Goal: Task Accomplishment & Management: Manage account settings

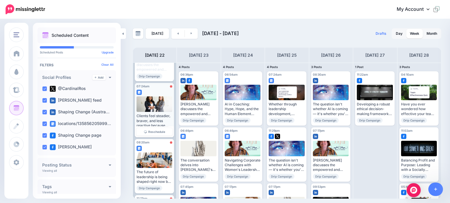
scroll to position [205, 0]
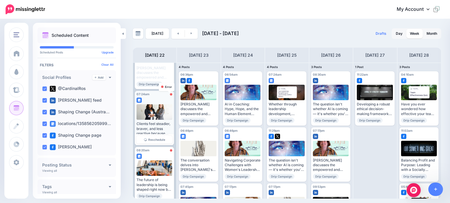
click at [170, 95] on div at bounding box center [171, 94] width 2 height 2
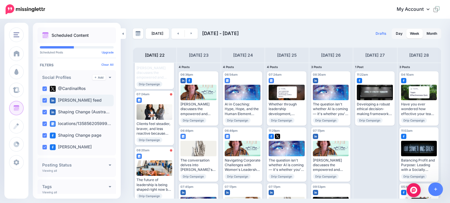
scroll to position [29, 0]
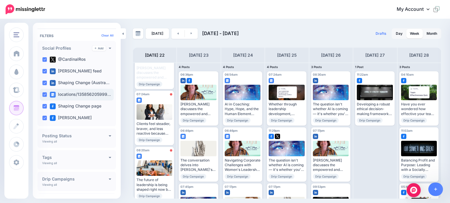
click at [66, 93] on label "locations/135856205999…" at bounding box center [80, 95] width 61 height 6
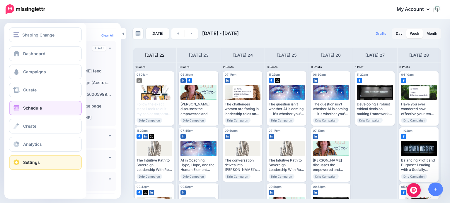
click at [34, 164] on span "Settings" at bounding box center [31, 162] width 17 height 5
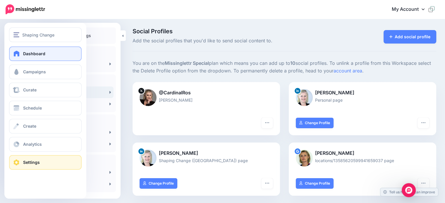
click at [29, 51] on span "Dashboard" at bounding box center [34, 53] width 22 height 5
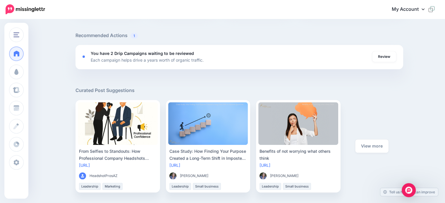
scroll to position [29, 0]
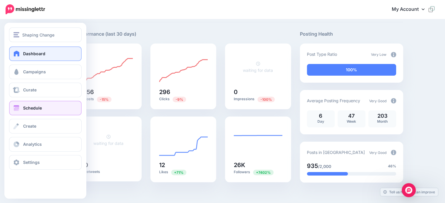
click at [23, 109] on link "Schedule" at bounding box center [45, 108] width 73 height 15
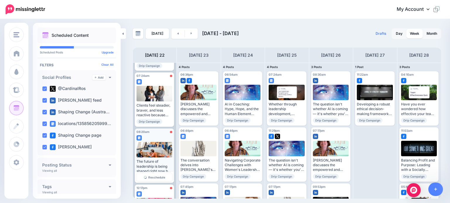
scroll to position [234, 0]
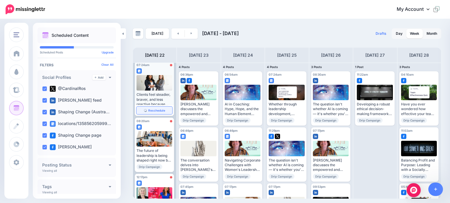
click at [152, 111] on span "Reschedule" at bounding box center [156, 110] width 17 height 3
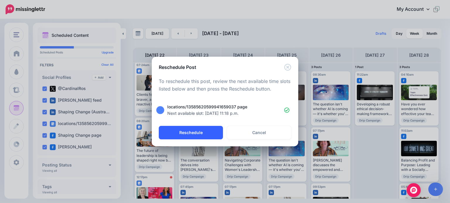
click at [203, 132] on button "Reschedule" at bounding box center [191, 132] width 64 height 13
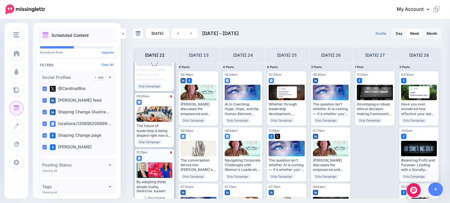
scroll to position [212, 0]
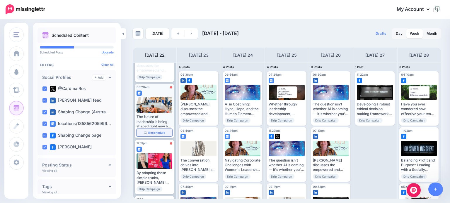
click at [152, 133] on span "Reschedule" at bounding box center [156, 132] width 17 height 3
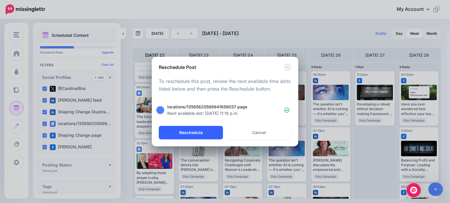
click at [198, 135] on button "Reschedule" at bounding box center [191, 132] width 64 height 13
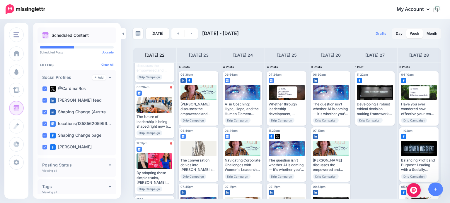
scroll to position [0, 0]
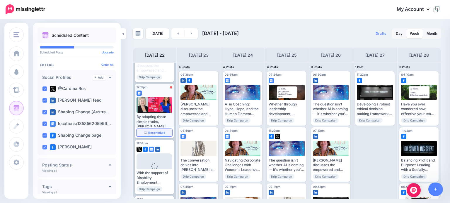
click at [151, 133] on span "Reschedule" at bounding box center [156, 132] width 17 height 3
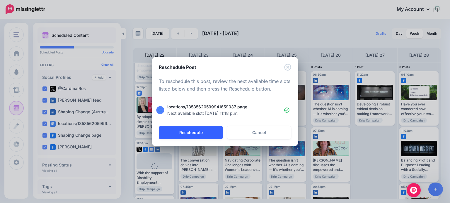
click at [207, 133] on button "Reschedule" at bounding box center [191, 132] width 64 height 13
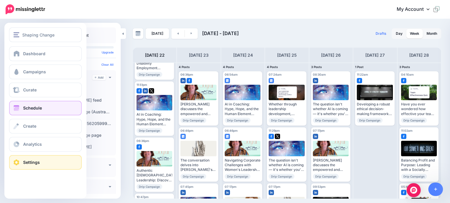
click at [28, 163] on span "Settings" at bounding box center [31, 162] width 17 height 5
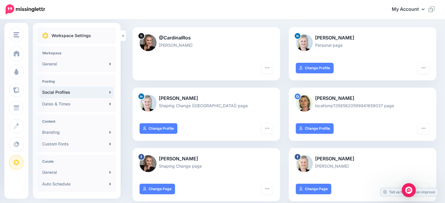
scroll to position [59, 0]
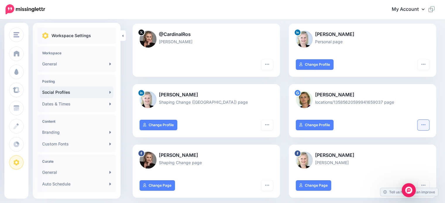
click at [425, 125] on icon "button" at bounding box center [424, 124] width 4 height 1
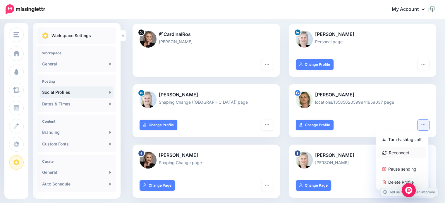
click at [412, 150] on link "Reconnect" at bounding box center [402, 152] width 48 height 11
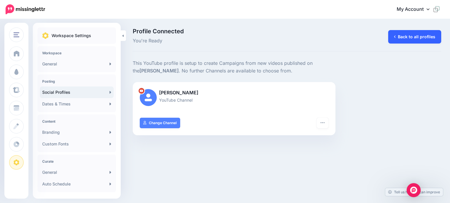
click at [406, 36] on link "Back to all profiles" at bounding box center [414, 36] width 53 height 13
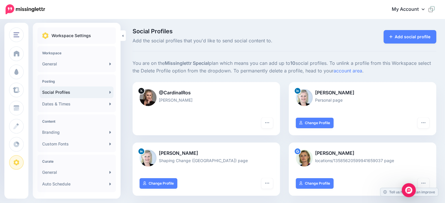
click at [54, 92] on link "Social Profiles" at bounding box center [77, 93] width 74 height 12
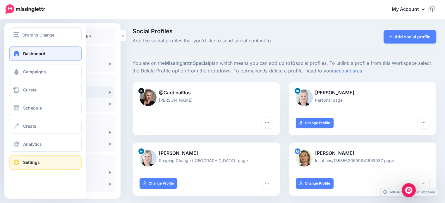
click at [23, 51] on link "Dashboard" at bounding box center [45, 54] width 73 height 15
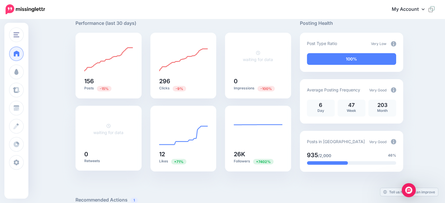
scroll to position [59, 0]
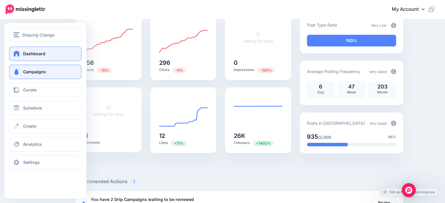
click at [27, 70] on span "Campaigns" at bounding box center [34, 71] width 23 height 5
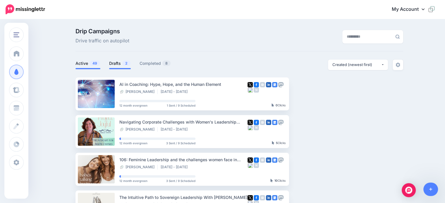
click at [116, 64] on link "Drafts 2" at bounding box center [120, 63] width 22 height 7
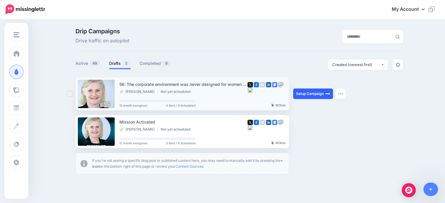
click at [320, 96] on link "Setup Campaign" at bounding box center [313, 94] width 40 height 11
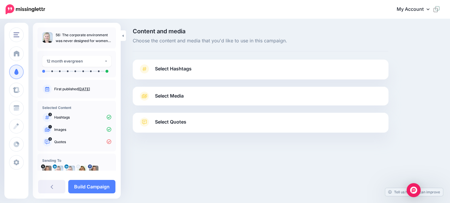
click at [165, 69] on span "Select Hashtags" at bounding box center [173, 69] width 37 height 8
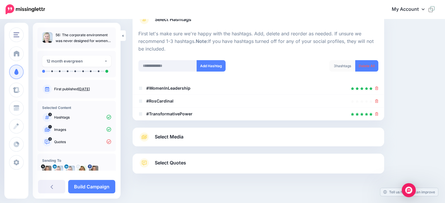
scroll to position [58, 0]
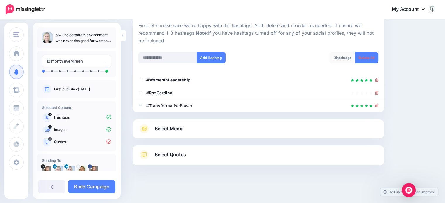
click at [167, 128] on span "Select Media" at bounding box center [169, 129] width 29 height 8
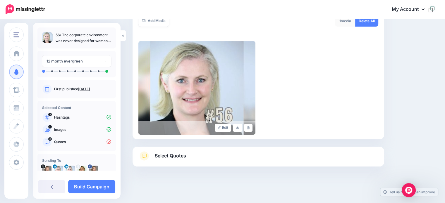
scroll to position [112, 0]
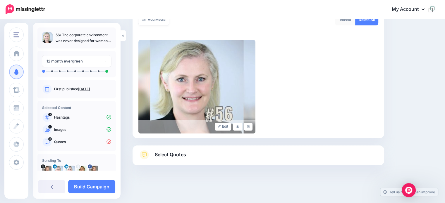
click at [181, 157] on span "Select Quotes" at bounding box center [170, 155] width 31 height 8
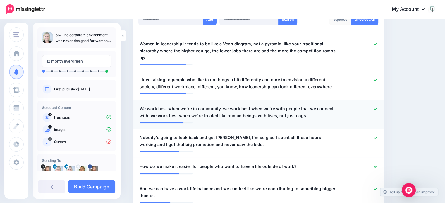
scroll to position [140, 0]
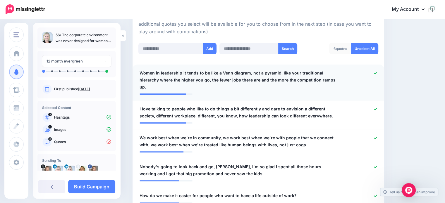
click at [377, 72] on icon at bounding box center [375, 73] width 3 height 3
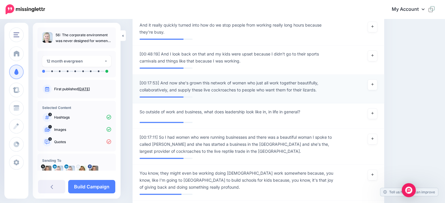
scroll to position [520, 0]
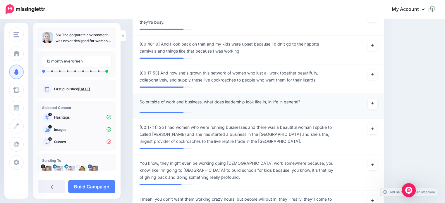
drag, startPoint x: 374, startPoint y: 102, endPoint x: 368, endPoint y: 102, distance: 6.4
click at [374, 102] on link at bounding box center [372, 104] width 9 height 11
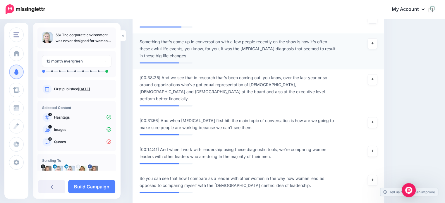
scroll to position [813, 0]
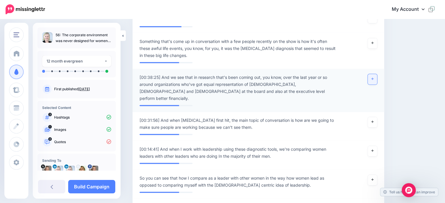
click at [374, 78] on icon at bounding box center [372, 78] width 2 height 3
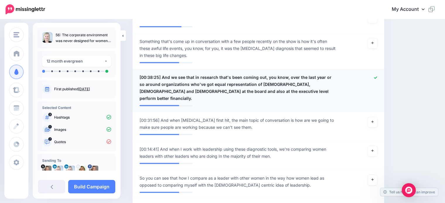
click at [163, 75] on span "[00:38:25] And we see that in research that's been coming out, you know, over t…" at bounding box center [238, 88] width 197 height 28
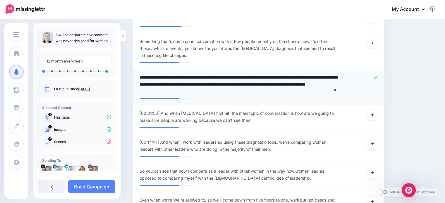
click at [162, 76] on textarea "**********" at bounding box center [240, 84] width 200 height 21
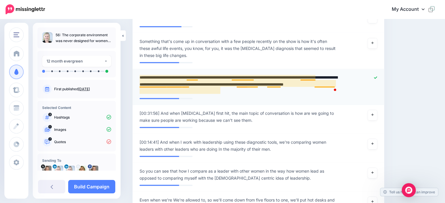
drag, startPoint x: 234, startPoint y: 77, endPoint x: 240, endPoint y: 77, distance: 6.4
click at [240, 77] on textarea "**********" at bounding box center [240, 84] width 200 height 21
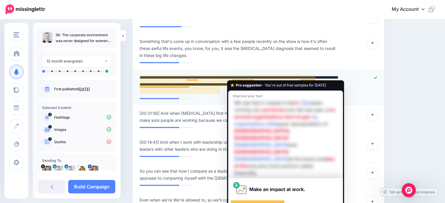
click at [232, 76] on textarea "**********" at bounding box center [240, 84] width 200 height 21
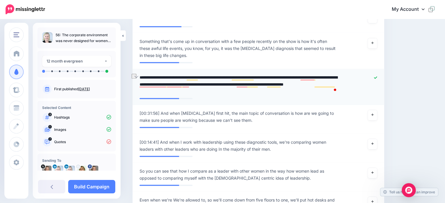
drag, startPoint x: 299, startPoint y: 76, endPoint x: 232, endPoint y: 75, distance: 67.0
click at [232, 75] on textarea "**********" at bounding box center [240, 84] width 200 height 21
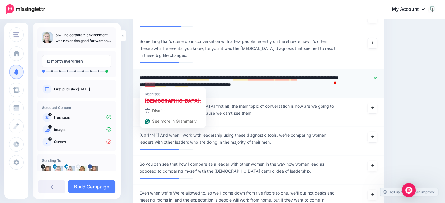
drag, startPoint x: 157, startPoint y: 84, endPoint x: 144, endPoint y: 83, distance: 12.9
click at [144, 83] on textarea "**********" at bounding box center [240, 81] width 200 height 14
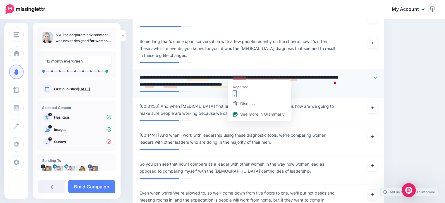
drag, startPoint x: 233, startPoint y: 76, endPoint x: 246, endPoint y: 76, distance: 12.6
click at [246, 76] on textarea "**********" at bounding box center [240, 81] width 200 height 14
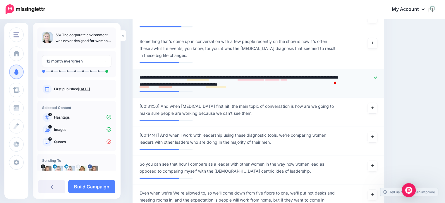
type textarea "**********"
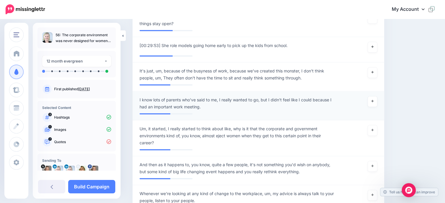
scroll to position [1486, 0]
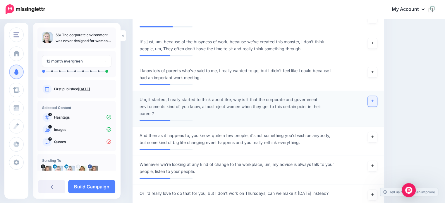
click at [373, 96] on link at bounding box center [372, 101] width 9 height 11
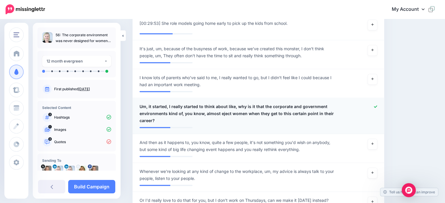
click at [168, 103] on span "Um, it started, I really started to think about like, why is it that the corpor…" at bounding box center [238, 113] width 197 height 21
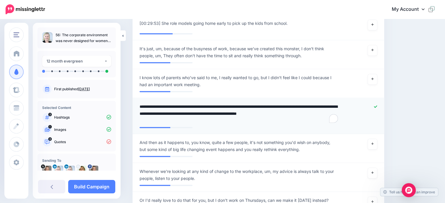
drag, startPoint x: 235, startPoint y: 96, endPoint x: 141, endPoint y: 92, distance: 94.6
click at [141, 103] on div "**********" at bounding box center [237, 113] width 205 height 21
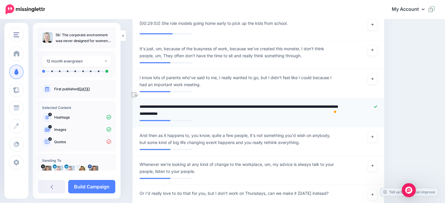
drag, startPoint x: 254, startPoint y: 96, endPoint x: 292, endPoint y: 96, distance: 37.5
click at [292, 103] on textarea "**********" at bounding box center [240, 110] width 200 height 14
type textarea "**********"
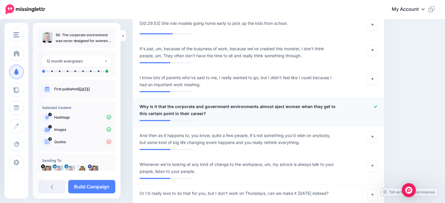
click at [193, 103] on span "Why is it that the corporate and government environments almost eject women whe…" at bounding box center [238, 110] width 197 height 14
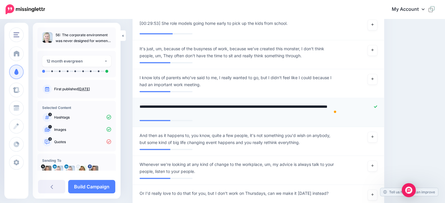
click at [206, 103] on textarea "**********" at bounding box center [240, 110] width 200 height 14
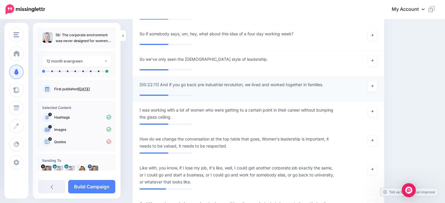
scroll to position [2160, 0]
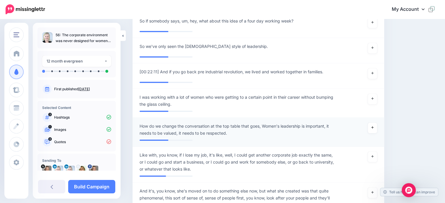
drag, startPoint x: 377, startPoint y: 117, endPoint x: 364, endPoint y: 117, distance: 13.2
click at [374, 126] on icon at bounding box center [372, 127] width 2 height 3
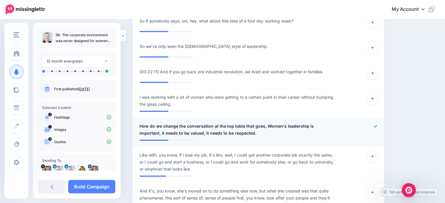
click at [243, 123] on span "How do we change the conversation at the top table that goes, Women's leadershi…" at bounding box center [238, 130] width 197 height 14
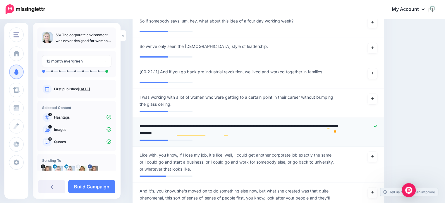
click at [241, 123] on textarea "**********" at bounding box center [240, 130] width 200 height 14
type textarea "**********"
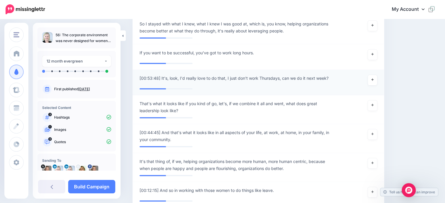
scroll to position [2599, 0]
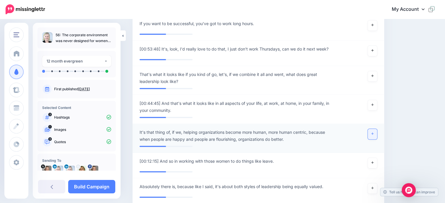
click at [373, 129] on link at bounding box center [372, 134] width 9 height 11
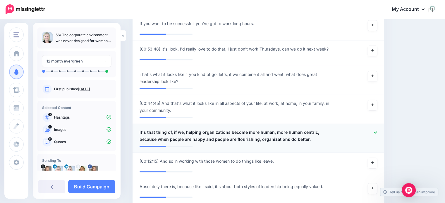
click at [153, 129] on span "It's that thing of, if we, helping organizations become more human, more human …" at bounding box center [238, 136] width 197 height 14
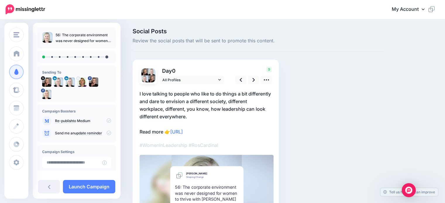
drag, startPoint x: 320, startPoint y: 41, endPoint x: 310, endPoint y: 49, distance: 12.3
click at [320, 41] on span "Review the social posts that will be sent to promote this content." at bounding box center [259, 41] width 252 height 8
click at [355, 79] on div "Social Posts Review the social posts that will be sent to promote this content.…" at bounding box center [258, 137] width 261 height 218
click at [265, 78] on icon at bounding box center [266, 80] width 6 height 6
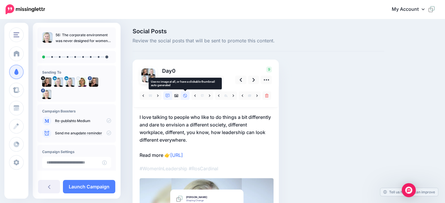
click at [186, 97] on icon at bounding box center [185, 96] width 4 height 4
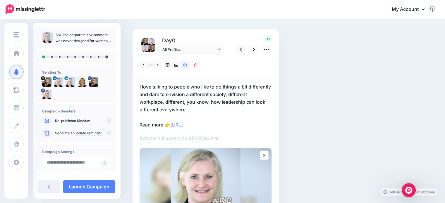
scroll to position [30, 0]
click at [254, 48] on icon at bounding box center [254, 50] width 2 height 6
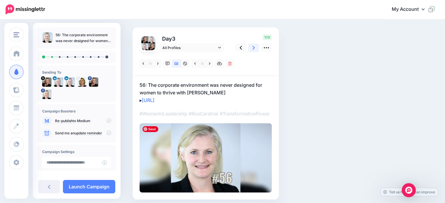
scroll to position [0, 0]
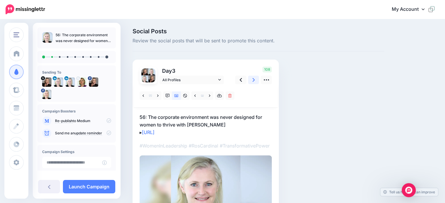
click at [253, 80] on icon at bounding box center [254, 80] width 2 height 4
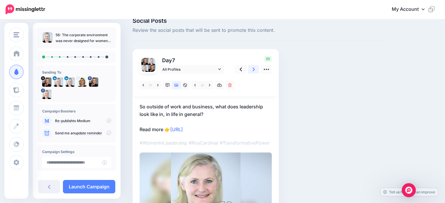
scroll to position [4, 0]
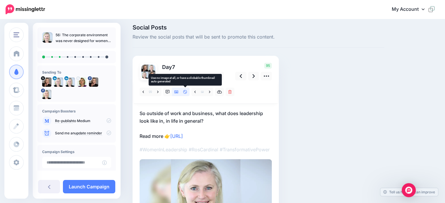
click at [185, 91] on icon at bounding box center [185, 92] width 4 height 4
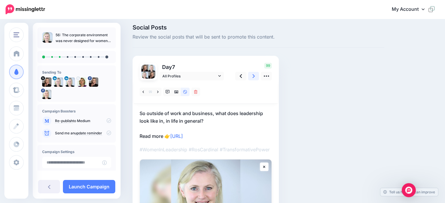
click at [252, 75] on link at bounding box center [253, 76] width 11 height 8
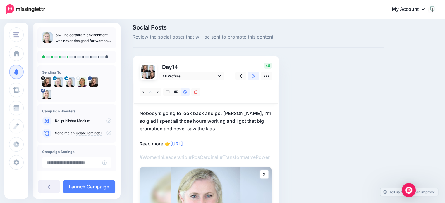
click at [254, 76] on icon at bounding box center [254, 76] width 2 height 4
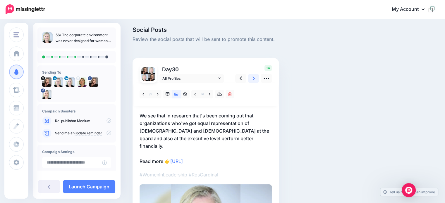
scroll to position [0, 0]
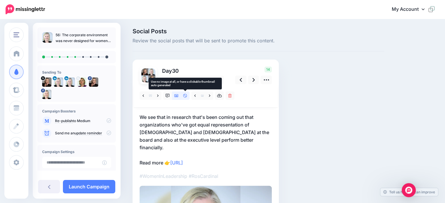
click at [186, 96] on icon at bounding box center [185, 96] width 4 height 4
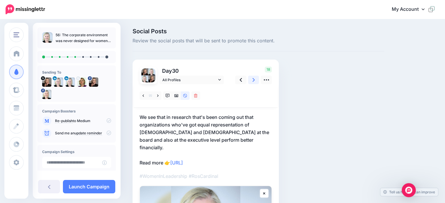
click at [252, 80] on link at bounding box center [253, 80] width 11 height 8
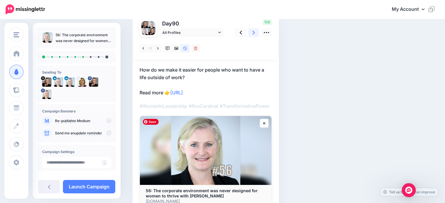
scroll to position [26, 0]
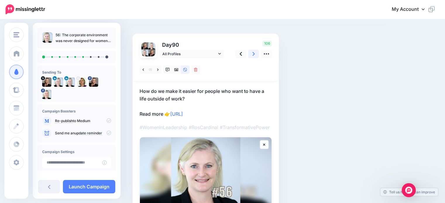
click at [254, 53] on icon at bounding box center [254, 54] width 2 height 6
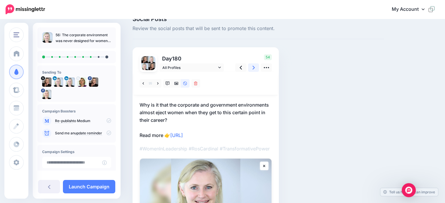
scroll to position [0, 0]
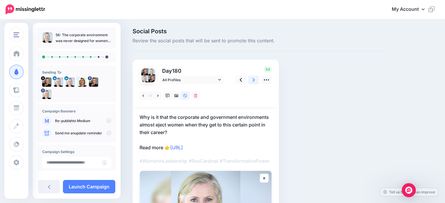
click at [254, 79] on icon at bounding box center [254, 80] width 2 height 4
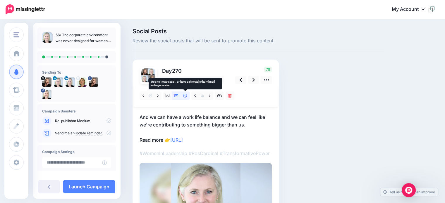
click at [185, 95] on icon at bounding box center [185, 96] width 4 height 4
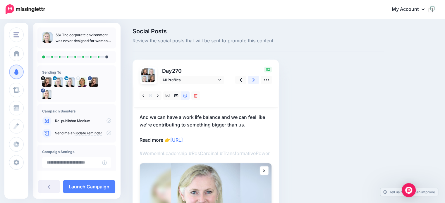
drag, startPoint x: 255, startPoint y: 78, endPoint x: 252, endPoint y: 84, distance: 6.4
click at [255, 79] on link at bounding box center [253, 80] width 11 height 8
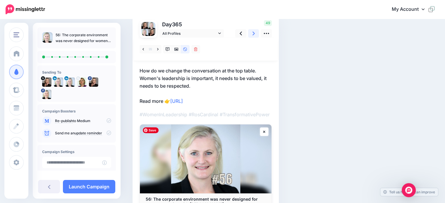
scroll to position [63, 0]
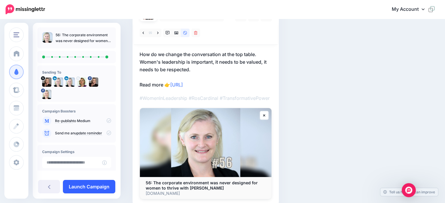
click at [97, 187] on link "Launch Campaign" at bounding box center [89, 186] width 52 height 13
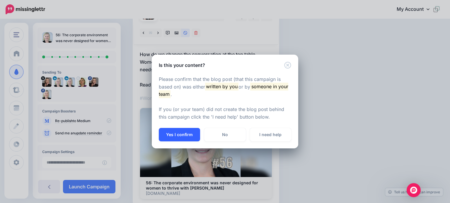
click at [183, 137] on button "Yes I confirm" at bounding box center [179, 134] width 41 height 13
